Goal: Transaction & Acquisition: Purchase product/service

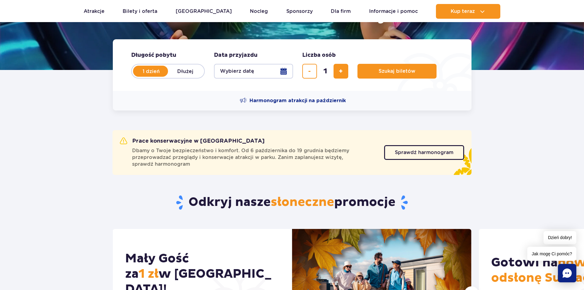
click at [246, 72] on button "Wybierz datę" at bounding box center [253, 71] width 79 height 15
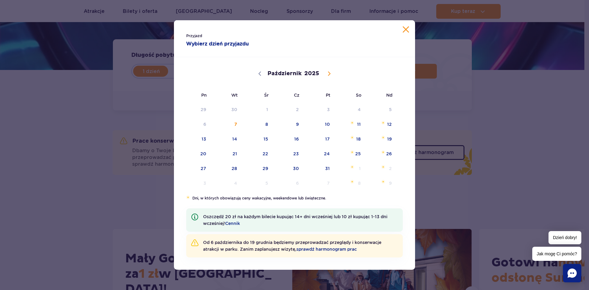
click at [331, 75] on icon at bounding box center [329, 73] width 4 height 4
select select "10"
click at [296, 136] on span "13" at bounding box center [288, 139] width 31 height 14
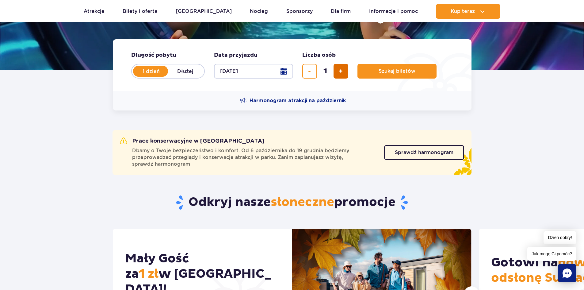
click at [336, 70] on button "dodaj bilet" at bounding box center [341, 71] width 15 height 15
type input "2"
click at [385, 71] on span "Szukaj biletów" at bounding box center [394, 71] width 37 height 6
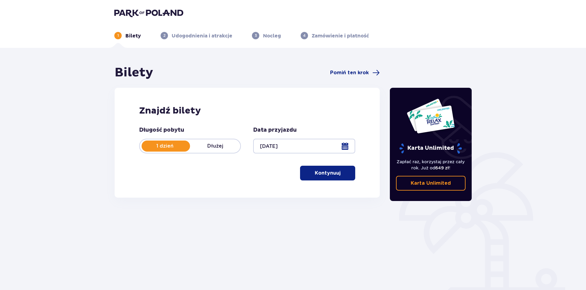
scroll to position [23, 0]
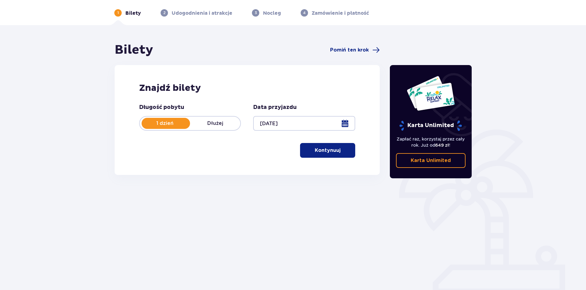
click at [348, 150] on button "Kontynuuj" at bounding box center [327, 150] width 55 height 15
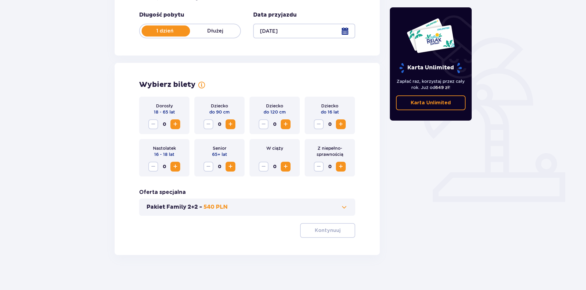
scroll to position [117, 0]
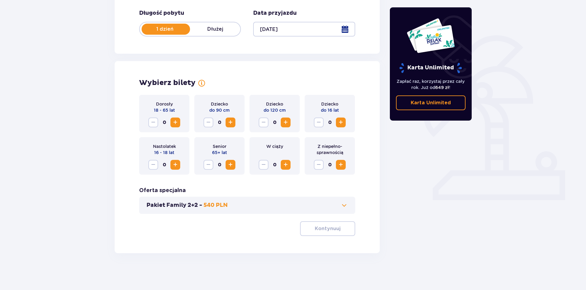
click at [338, 120] on span "Zwiększ" at bounding box center [340, 122] width 7 height 7
click at [179, 122] on button "Zwiększ" at bounding box center [176, 122] width 10 height 10
click at [331, 226] on p "Kontynuuj" at bounding box center [328, 228] width 26 height 7
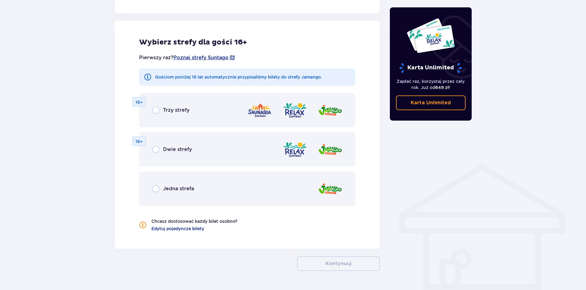
scroll to position [340, 0]
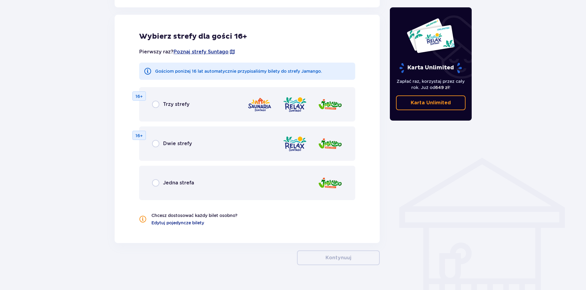
click at [155, 183] on input "radio" at bounding box center [155, 182] width 7 height 7
radio input "true"
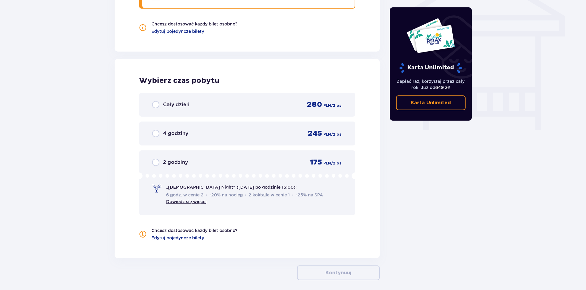
scroll to position [559, 0]
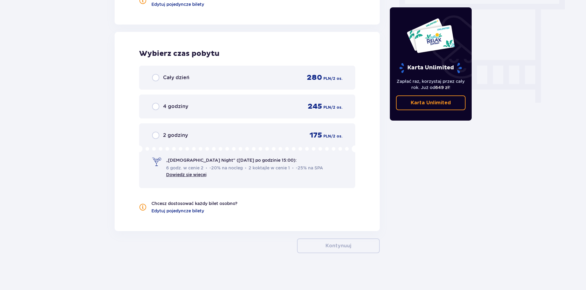
click at [154, 79] on input "radio" at bounding box center [155, 77] width 7 height 7
radio input "true"
